Goal: Task Accomplishment & Management: Complete application form

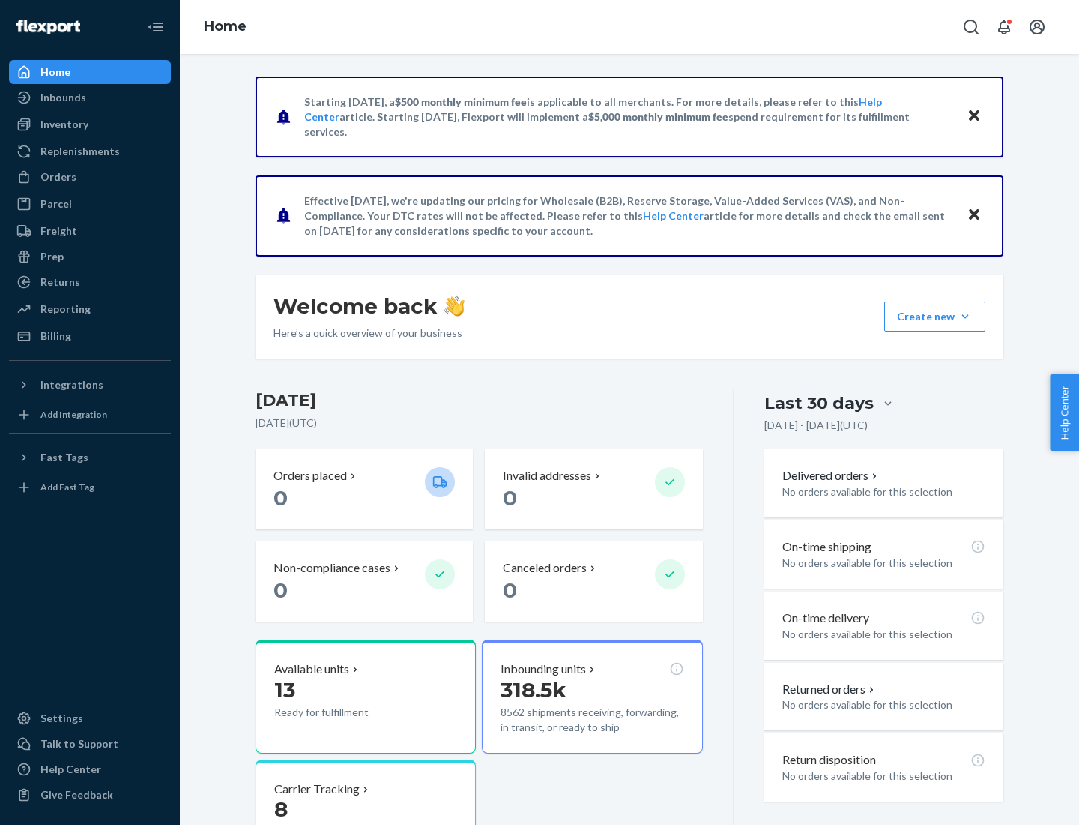
click at [966, 316] on button "Create new Create new inbound Create new order Create new product" at bounding box center [935, 316] width 101 height 30
click at [90, 97] on div "Inbounds" at bounding box center [89, 97] width 159 height 21
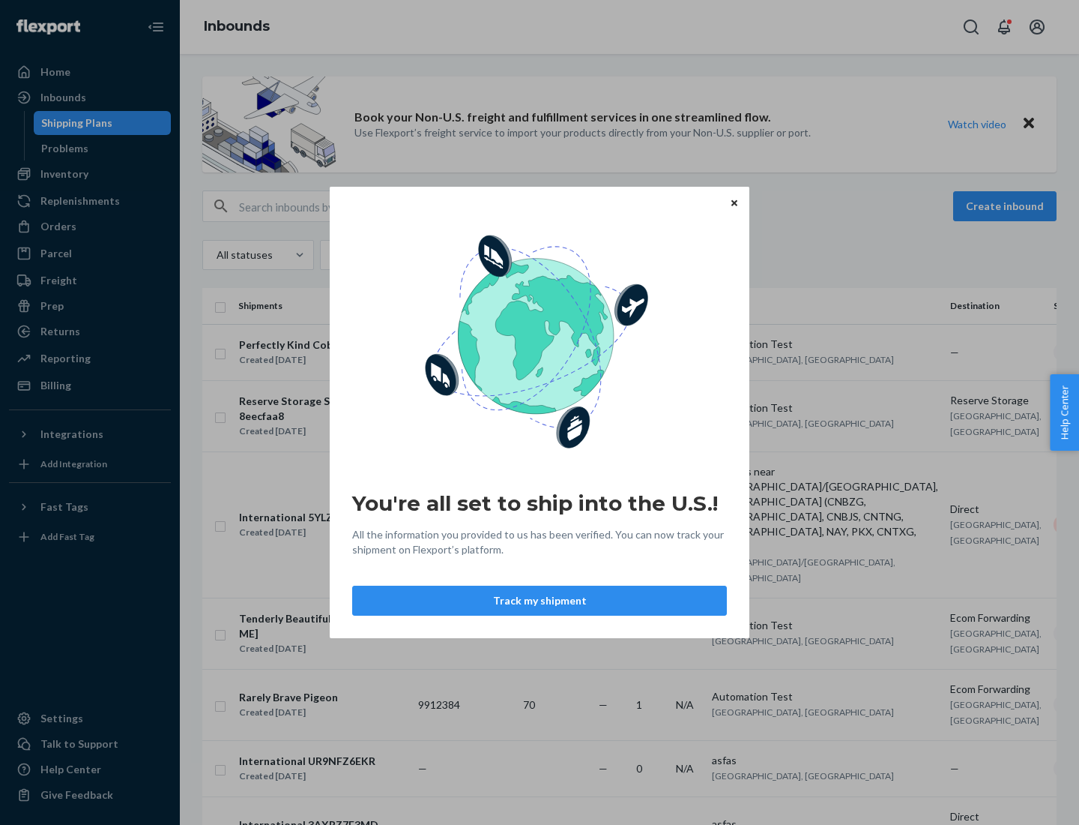
click at [540, 600] on button "Track my shipment" at bounding box center [539, 600] width 375 height 30
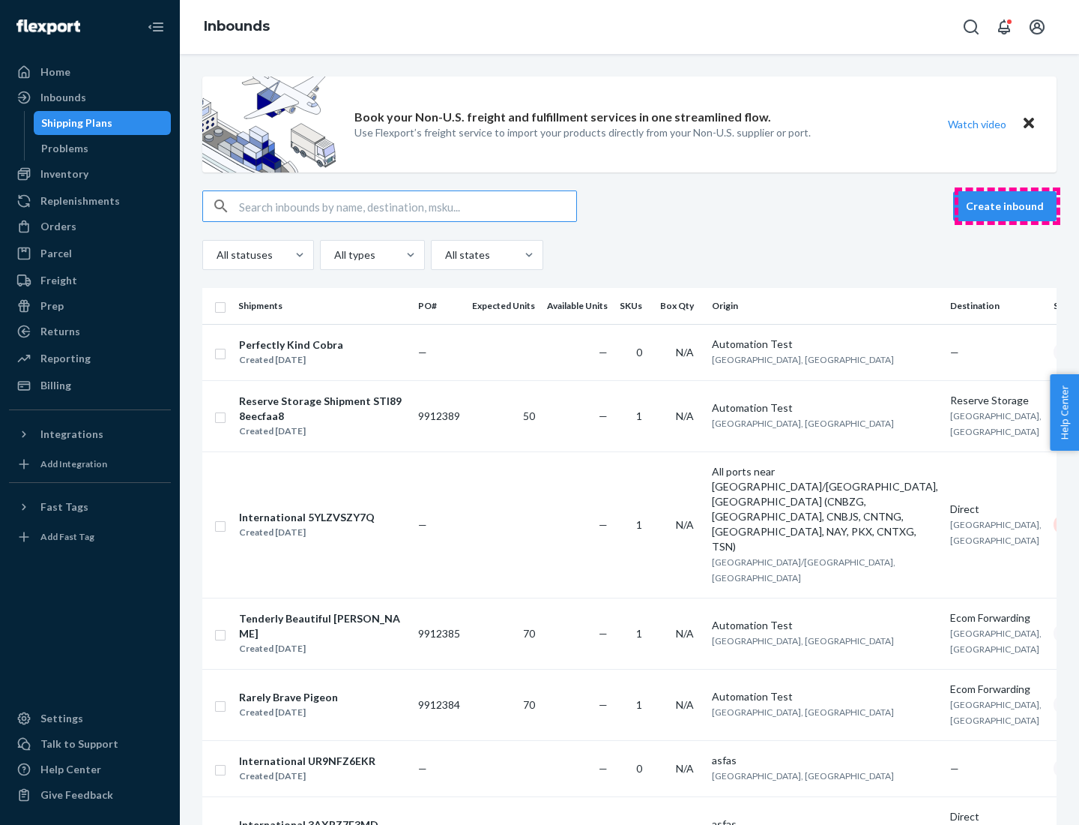
click at [1007, 206] on button "Create inbound" at bounding box center [1005, 206] width 103 height 30
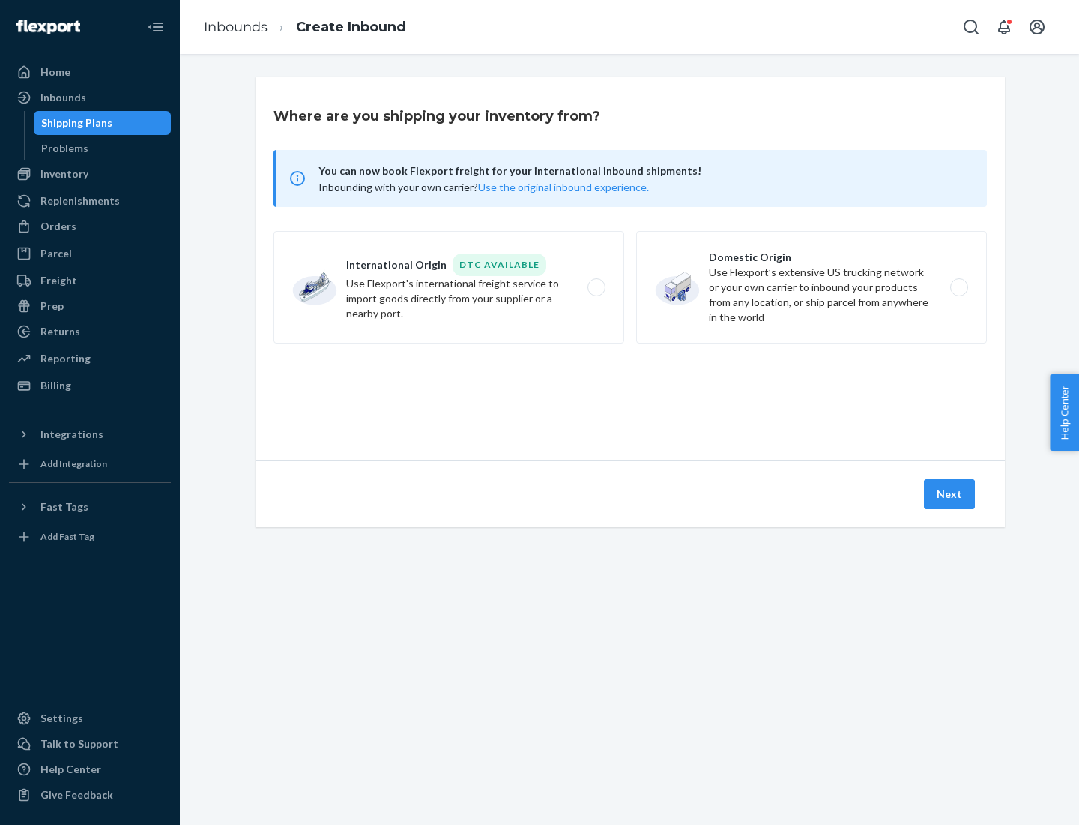
click at [449, 287] on label "International Origin DTC Available Use Flexport's international freight service…" at bounding box center [449, 287] width 351 height 112
click at [596, 287] on input "International Origin DTC Available Use Flexport's international freight service…" at bounding box center [601, 288] width 10 height 10
radio input "true"
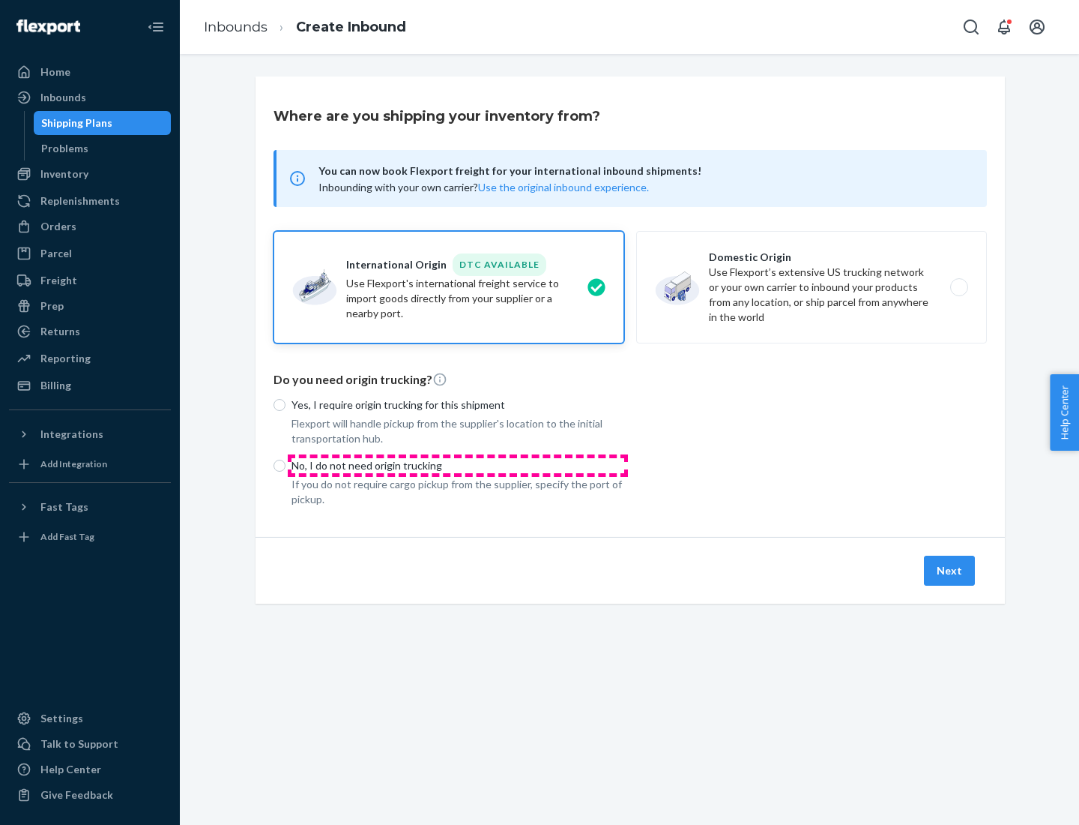
click at [458, 465] on p "No, I do not need origin trucking" at bounding box center [458, 465] width 333 height 15
click at [286, 465] on input "No, I do not need origin trucking" at bounding box center [280, 466] width 12 height 12
radio input "true"
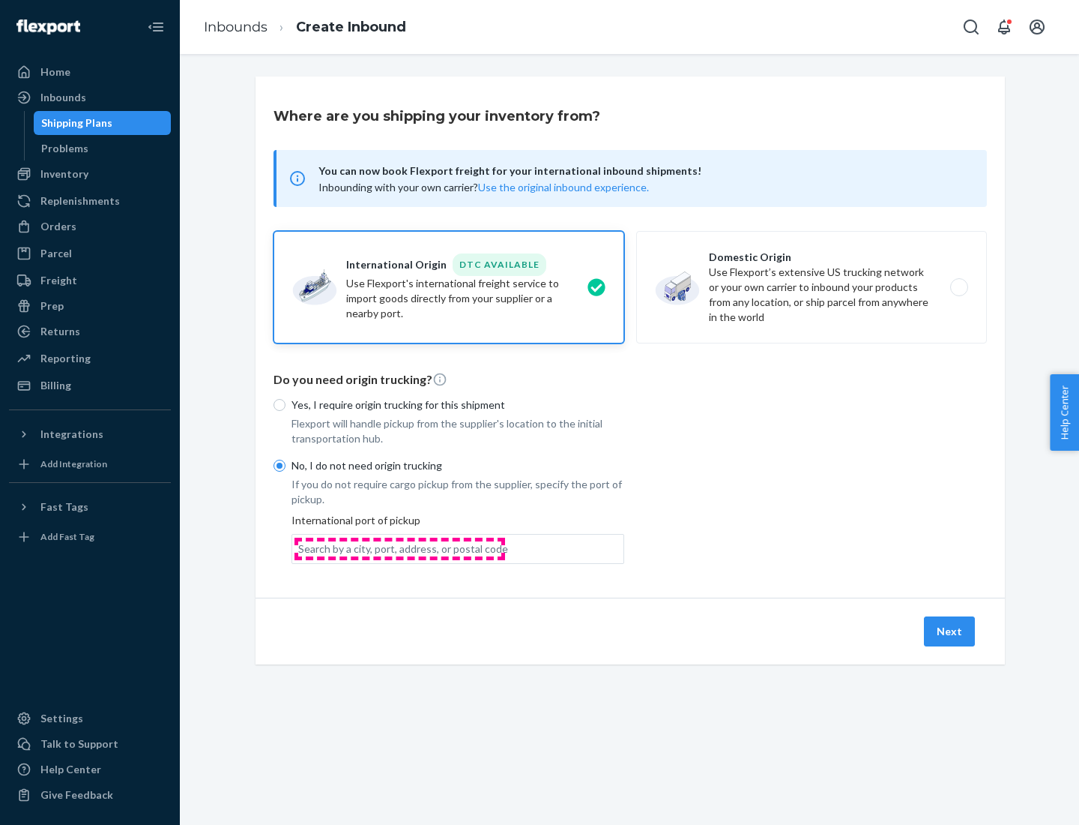
click at [400, 548] on div "Search by a city, port, address, or postal code" at bounding box center [403, 548] width 210 height 15
click at [300, 548] on input "Search by a city, port, address, or postal code" at bounding box center [298, 548] width 1 height 15
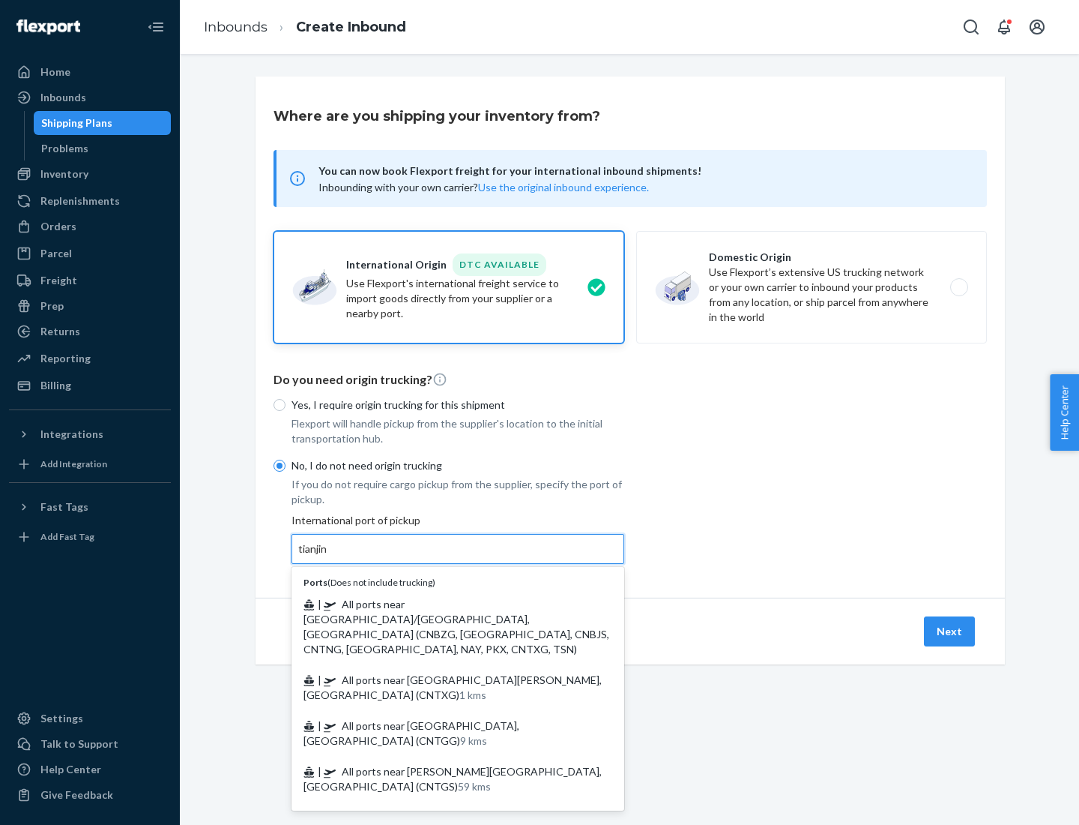
click at [443, 603] on span "| All ports near [GEOGRAPHIC_DATA]/[GEOGRAPHIC_DATA], [GEOGRAPHIC_DATA] (CNBZG,…" at bounding box center [457, 626] width 306 height 58
click at [329, 556] on input "tianjin" at bounding box center [313, 548] width 31 height 15
type input "All ports near [GEOGRAPHIC_DATA]/[GEOGRAPHIC_DATA], [GEOGRAPHIC_DATA] (CNBZG, […"
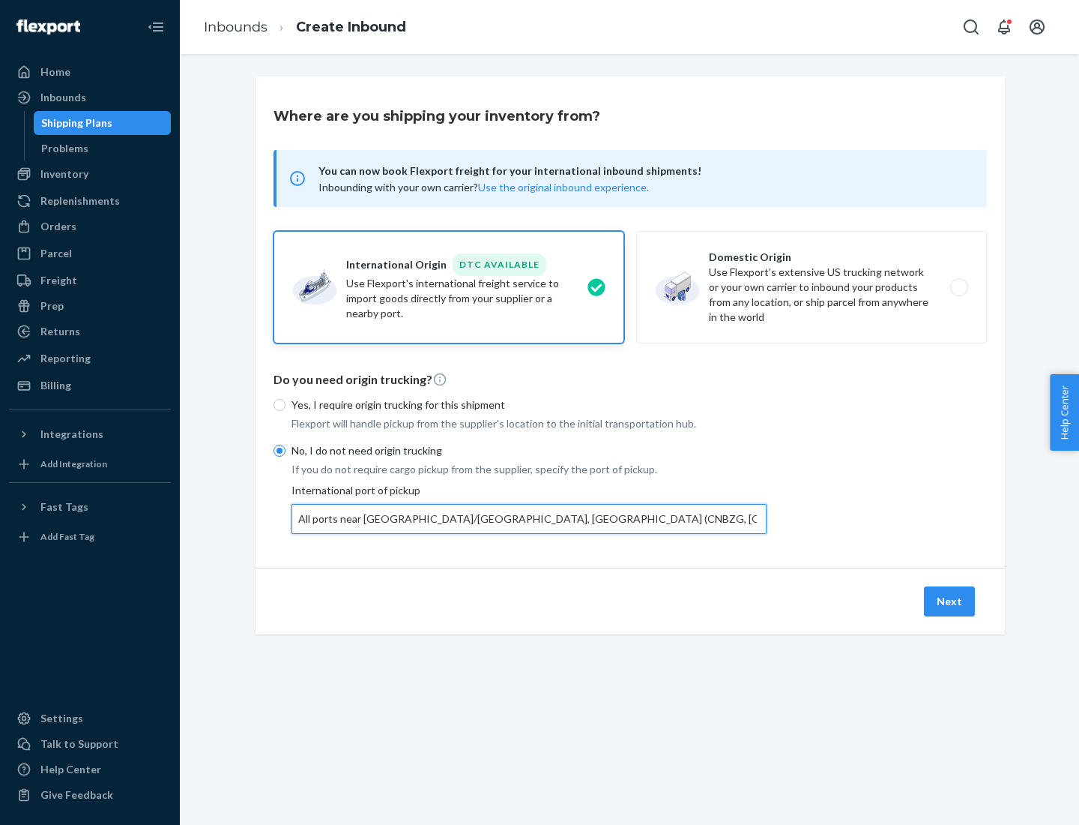
click at [951, 600] on button "Next" at bounding box center [949, 601] width 51 height 30
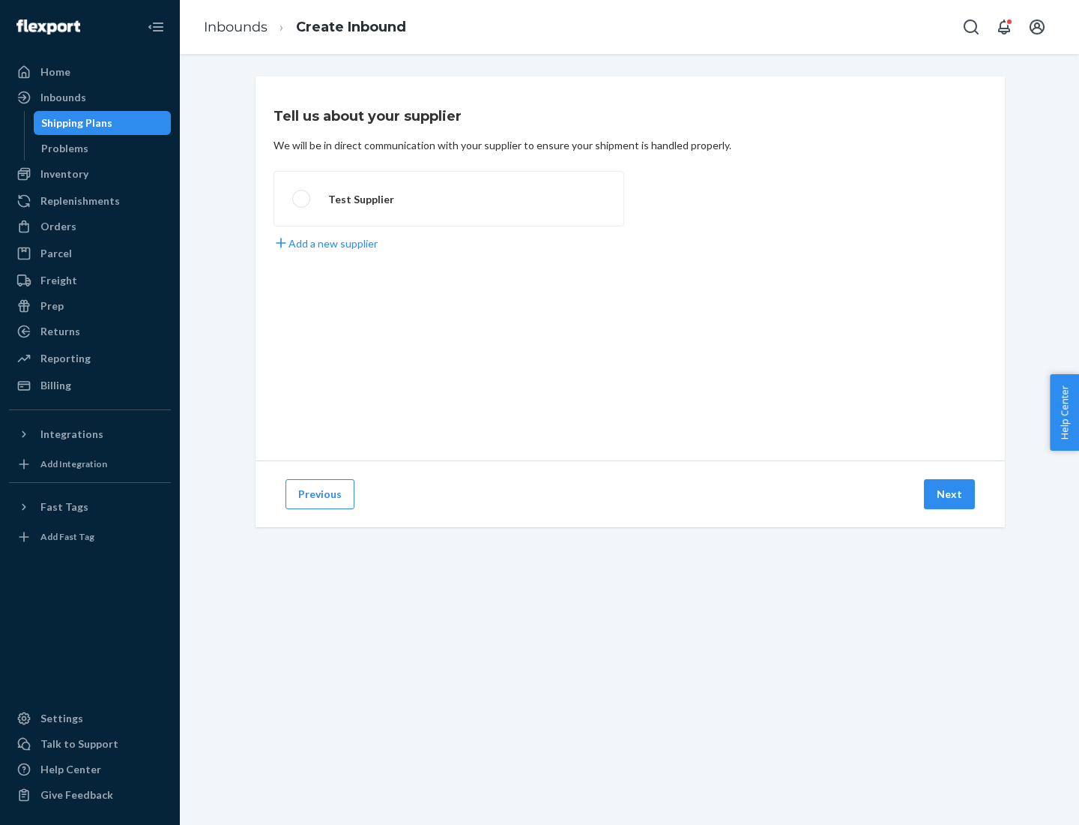
click at [449, 199] on label "Test Supplier" at bounding box center [449, 198] width 351 height 55
click at [302, 199] on input "Test Supplier" at bounding box center [297, 199] width 10 height 10
radio input "true"
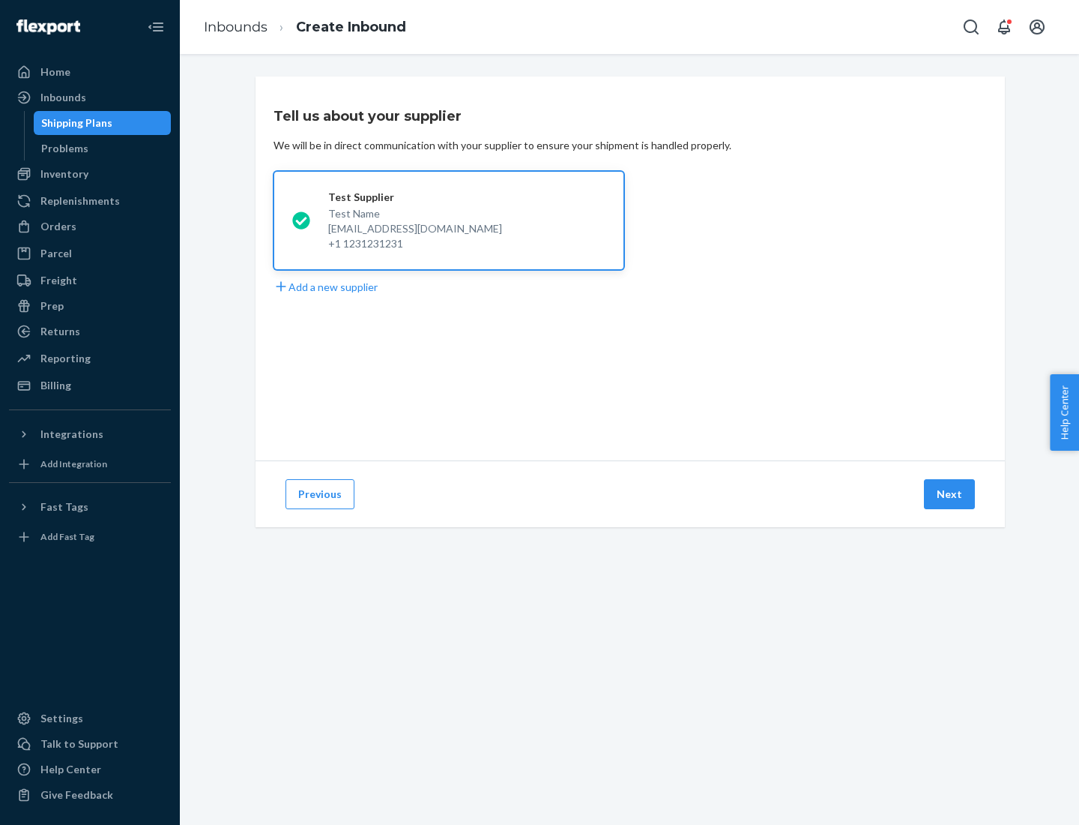
click at [951, 494] on button "Next" at bounding box center [949, 494] width 51 height 30
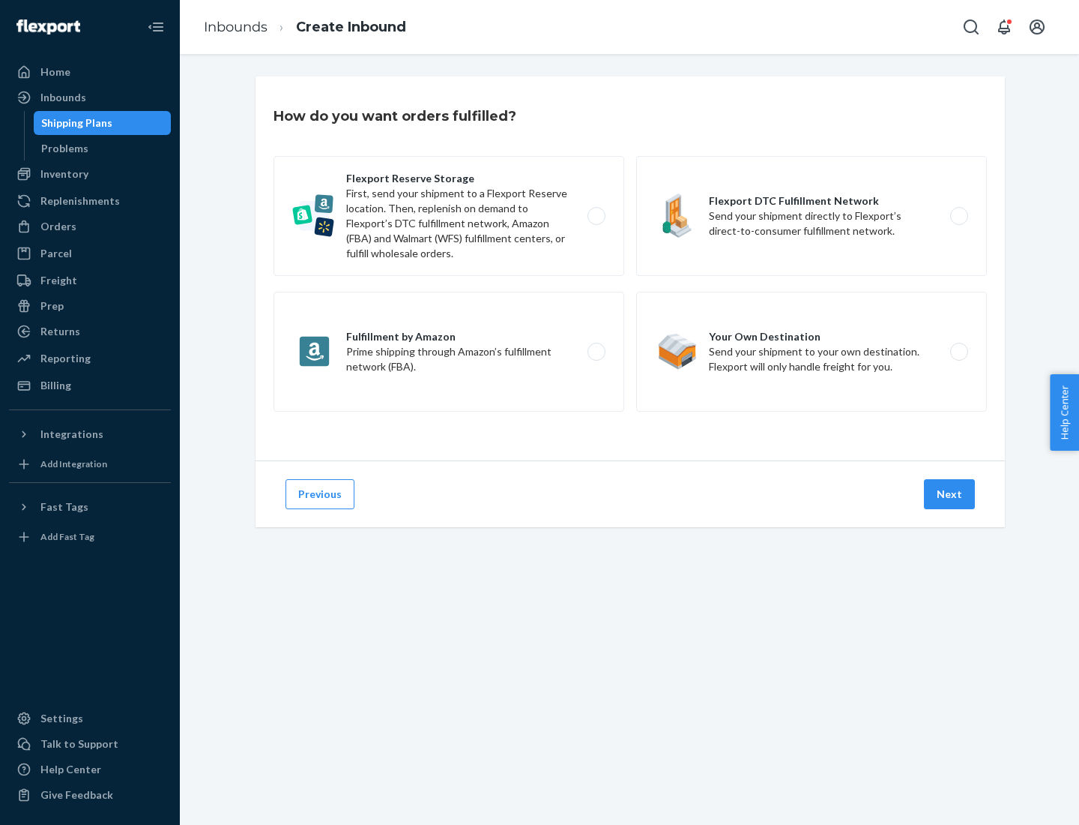
click at [449, 216] on label "Flexport Reserve Storage First, send your shipment to a Flexport Reserve locati…" at bounding box center [449, 216] width 351 height 120
click at [596, 216] on input "Flexport Reserve Storage First, send your shipment to a Flexport Reserve locati…" at bounding box center [601, 216] width 10 height 10
radio input "true"
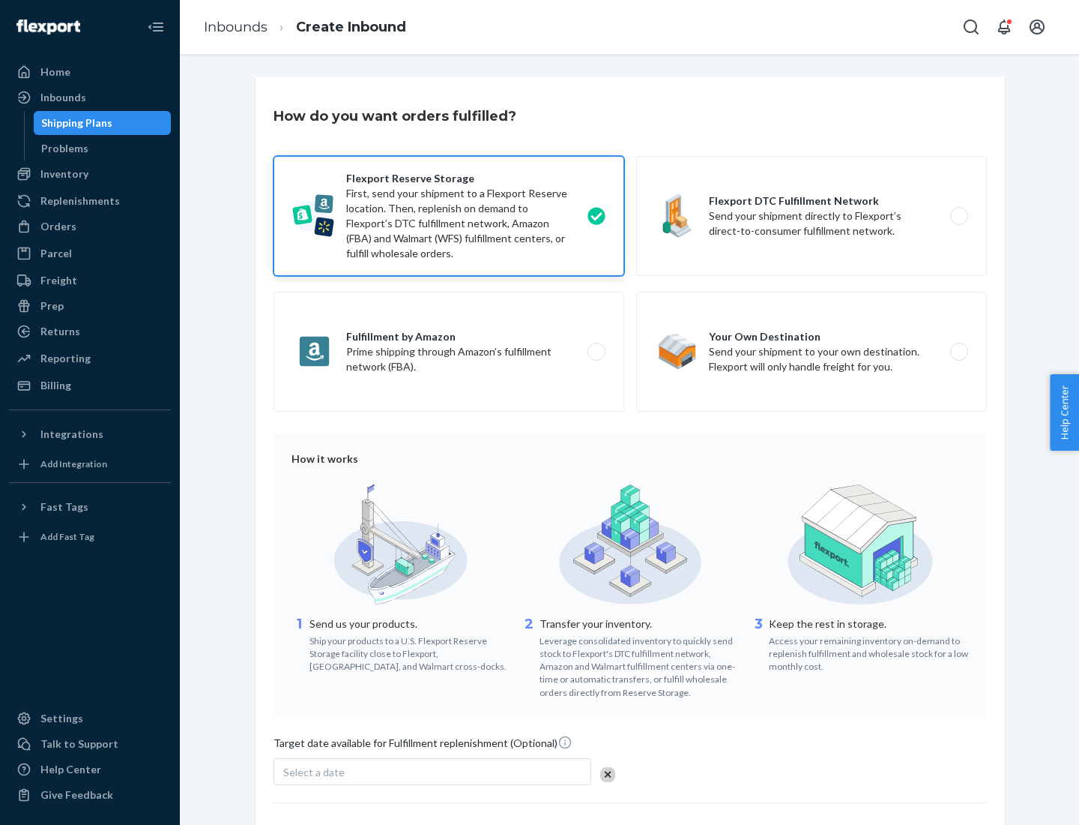
scroll to position [123, 0]
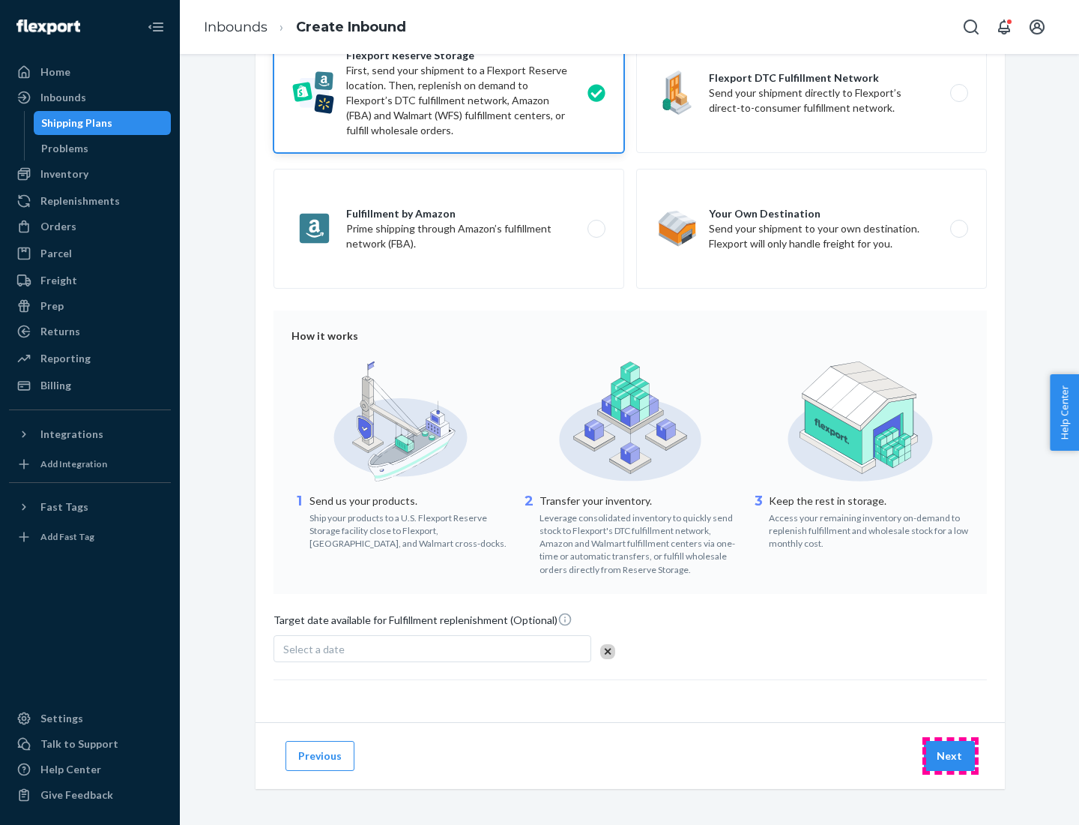
click at [951, 755] on button "Next" at bounding box center [949, 756] width 51 height 30
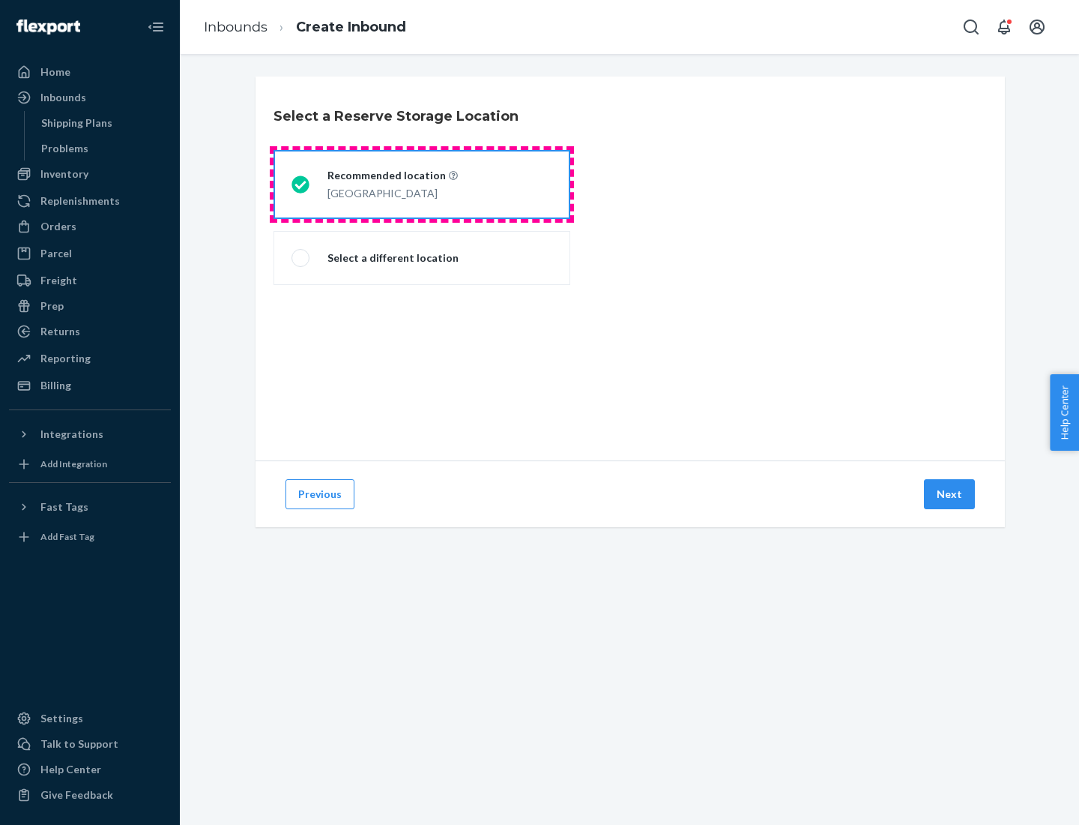
click at [422, 184] on div "[GEOGRAPHIC_DATA]" at bounding box center [393, 192] width 130 height 18
click at [301, 184] on input "Recommended location [GEOGRAPHIC_DATA]" at bounding box center [297, 185] width 10 height 10
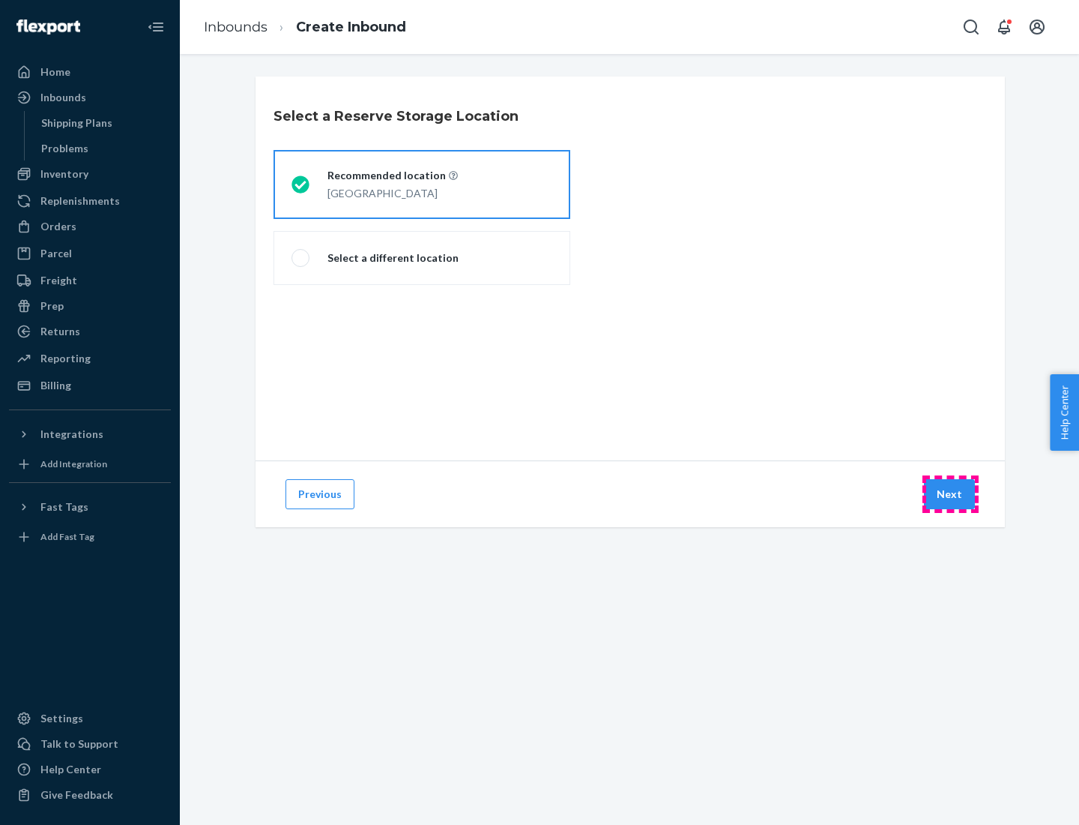
click at [951, 494] on button "Next" at bounding box center [949, 494] width 51 height 30
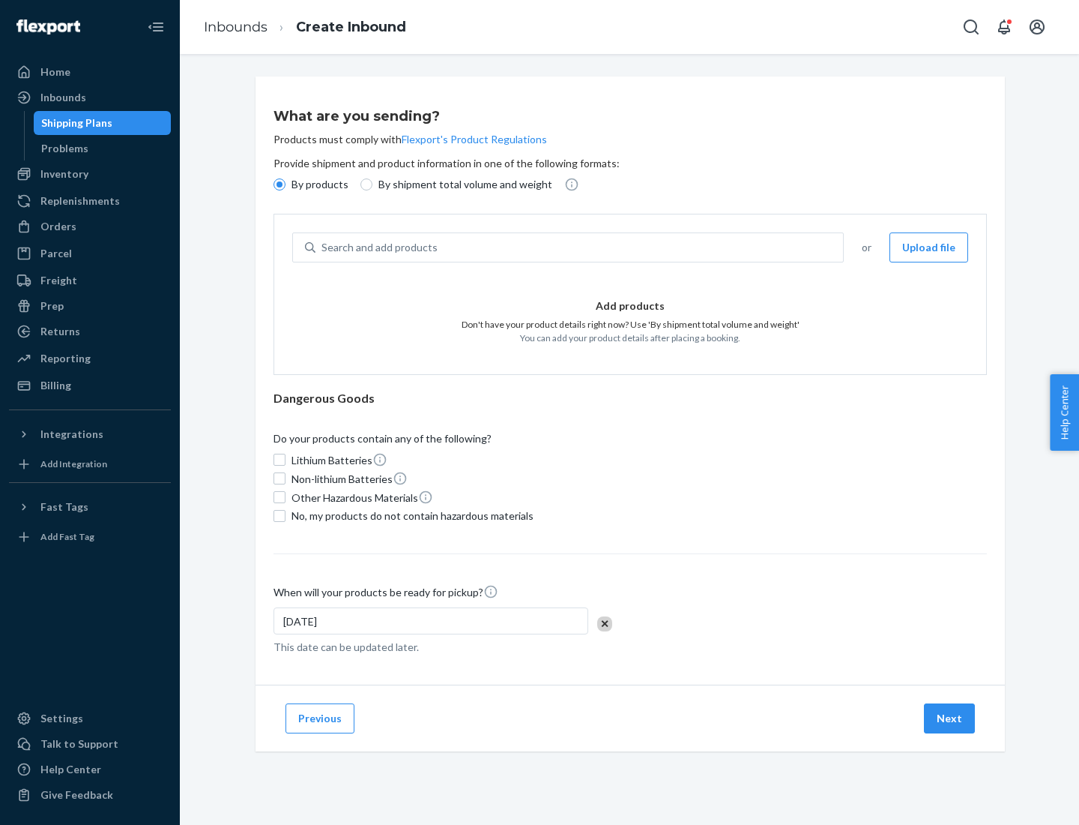
click at [580, 247] on div "Search and add products" at bounding box center [580, 247] width 528 height 27
click at [323, 247] on input "Search and add products" at bounding box center [322, 247] width 1 height 15
click at [364, 184] on input "By shipment total volume and weight" at bounding box center [367, 184] width 12 height 12
radio input "true"
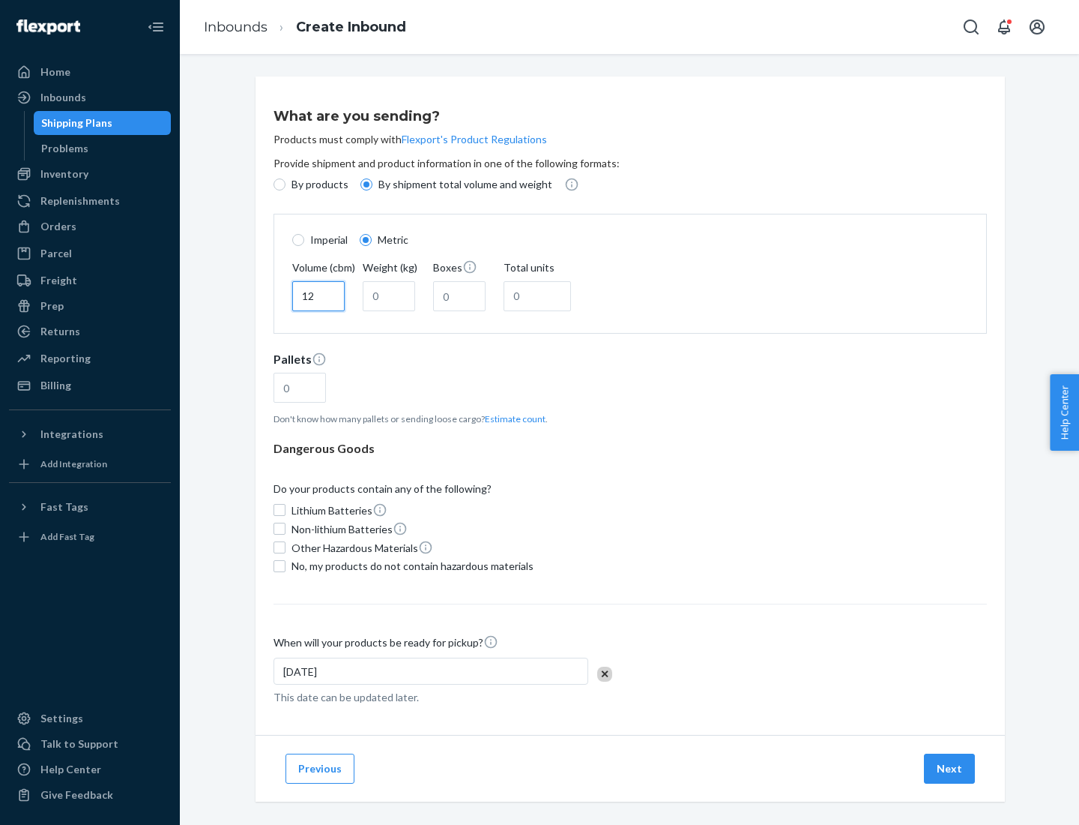
type input "12"
type input "22"
type input "222"
type input "121"
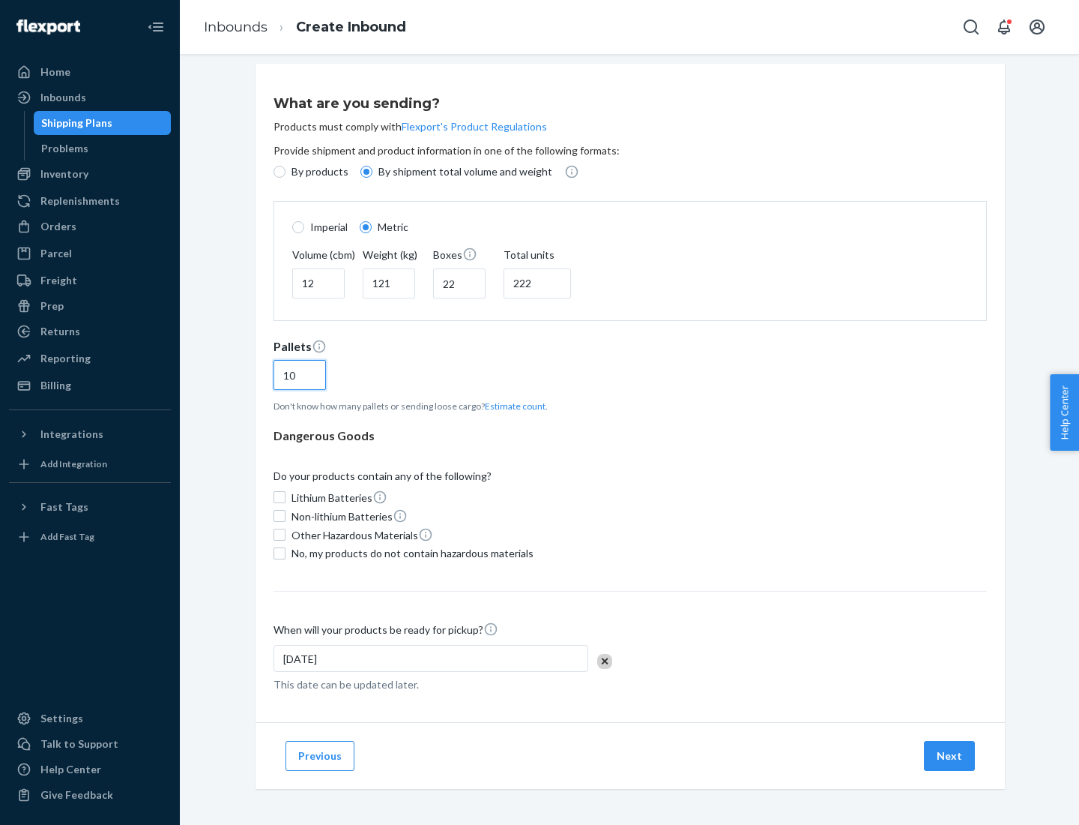
type input "10"
click at [410, 552] on span "No, my products do not contain hazardous materials" at bounding box center [413, 553] width 242 height 15
click at [286, 552] on input "No, my products do not contain hazardous materials" at bounding box center [280, 553] width 12 height 12
checkbox input "true"
click at [951, 755] on button "Next" at bounding box center [949, 756] width 51 height 30
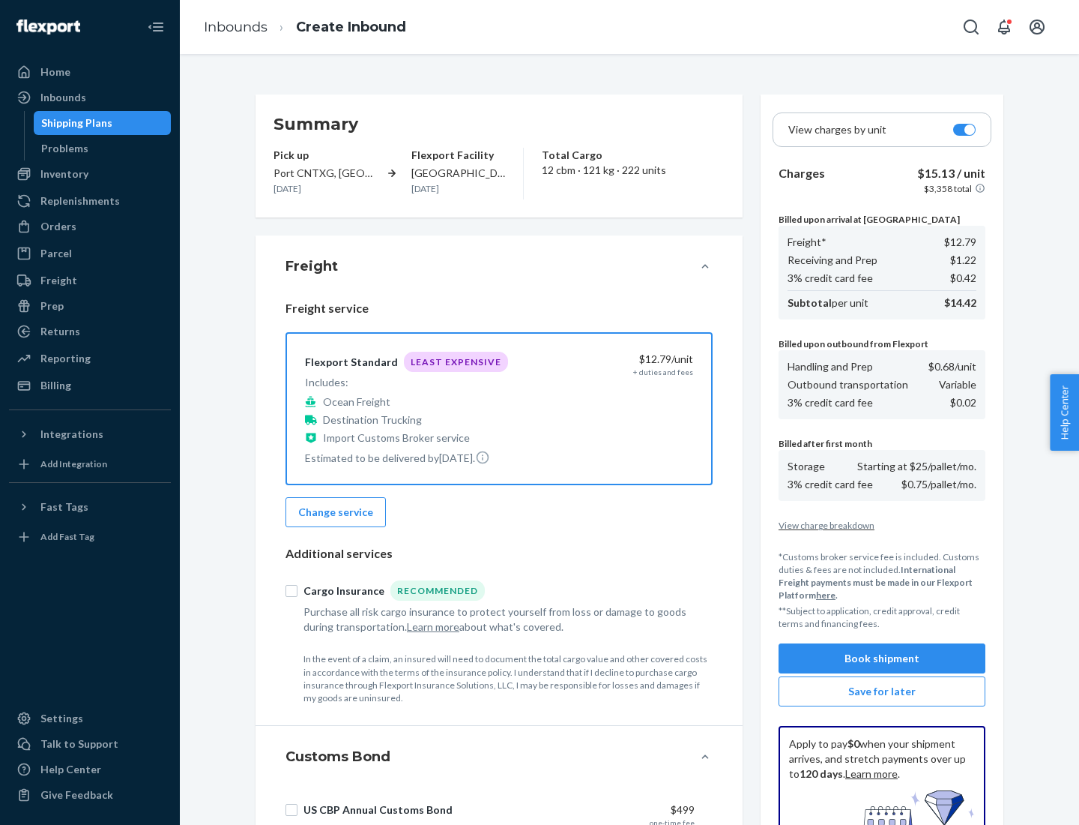
scroll to position [219, 0]
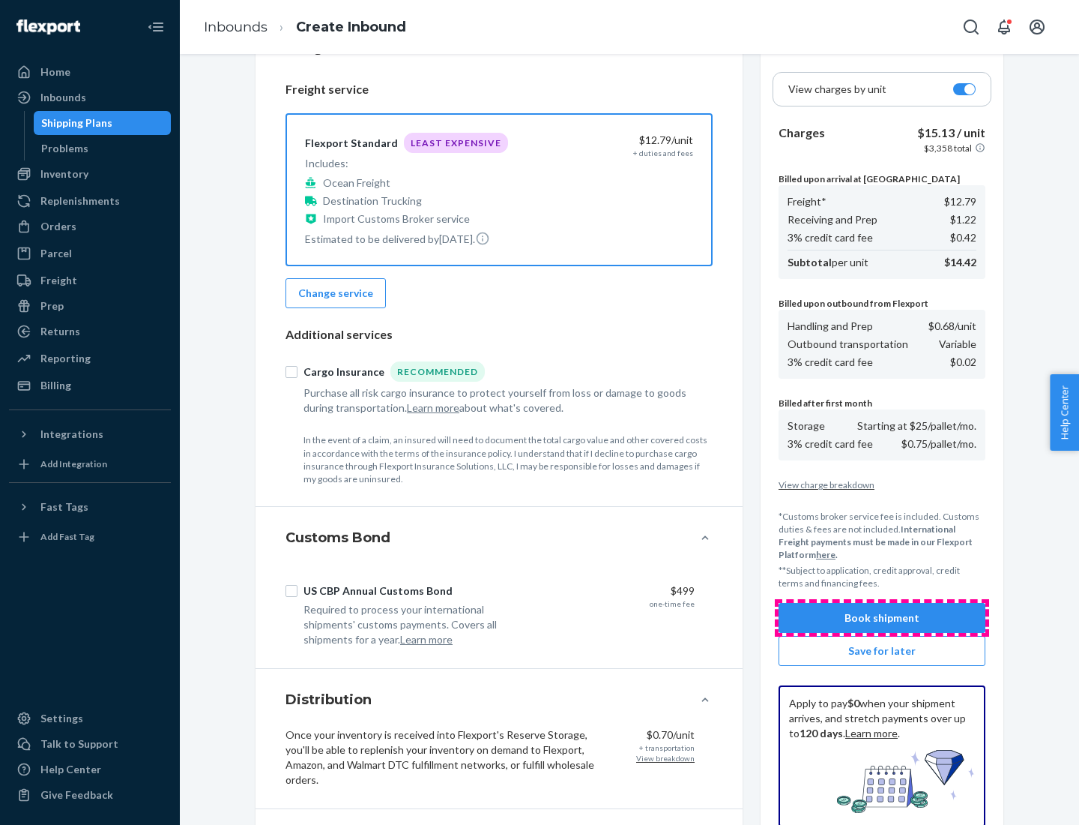
click at [882, 618] on button "Book shipment" at bounding box center [882, 618] width 207 height 30
